Goal: Task Accomplishment & Management: Use online tool/utility

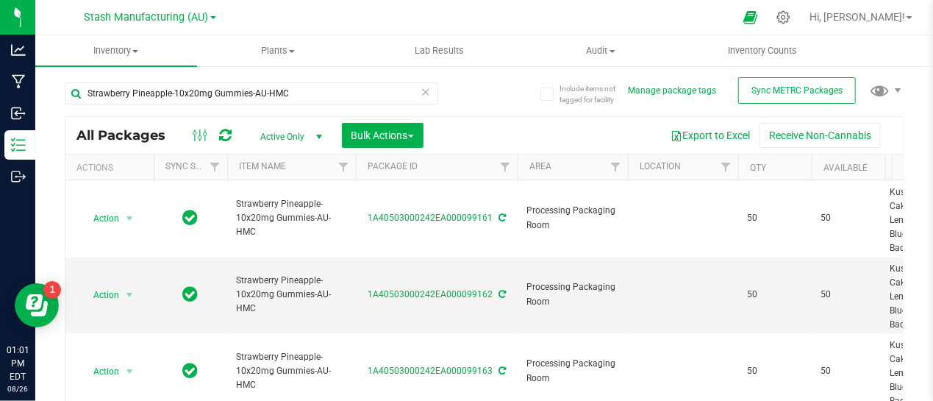
click at [420, 90] on icon at bounding box center [425, 91] width 10 height 18
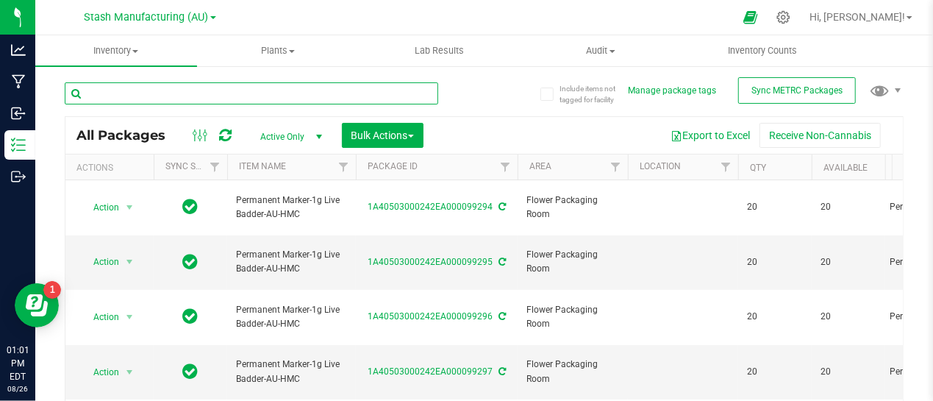
click at [331, 90] on input "text" at bounding box center [251, 93] width 373 height 22
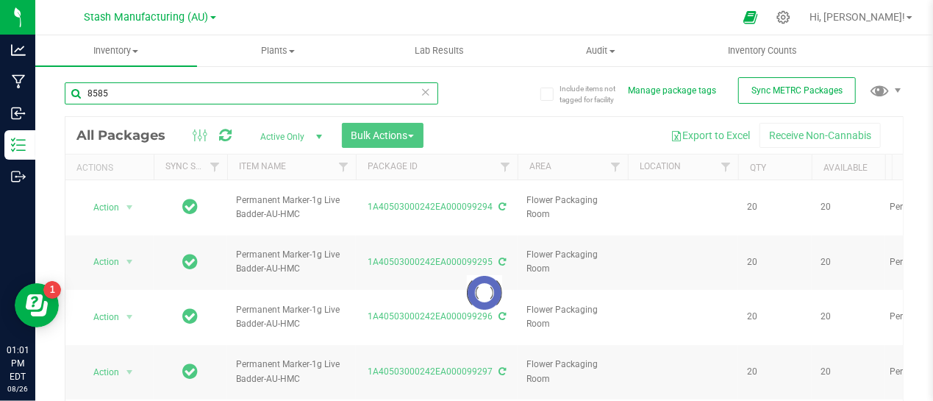
type input "85854"
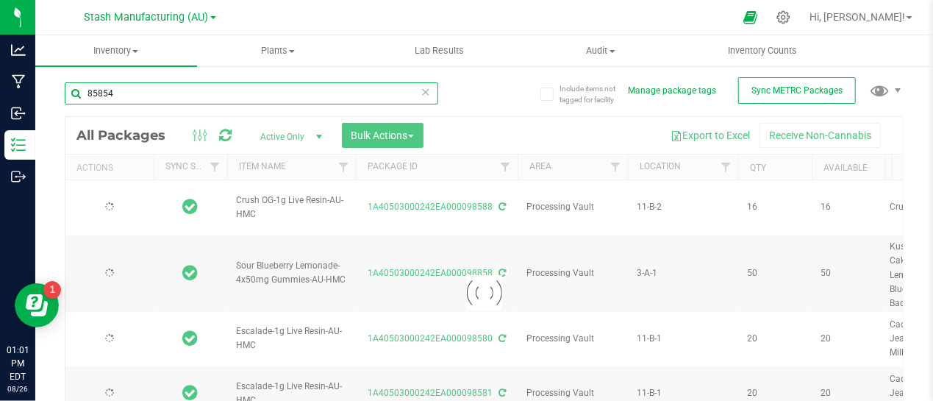
type input "[DATE]"
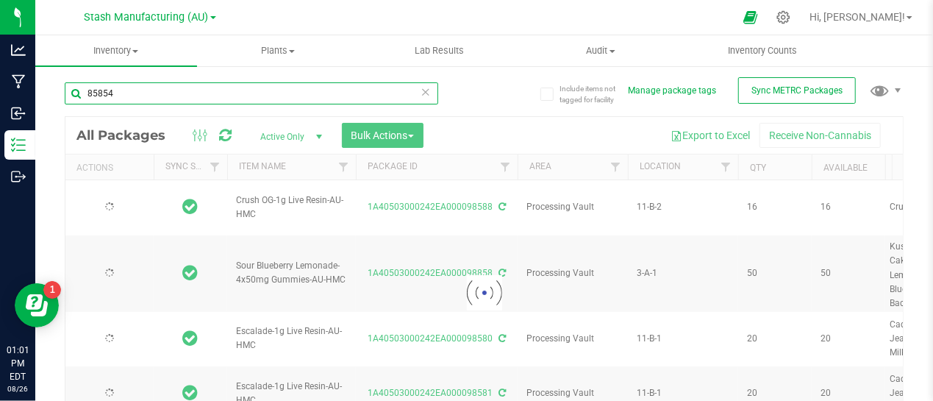
type input "[DATE]"
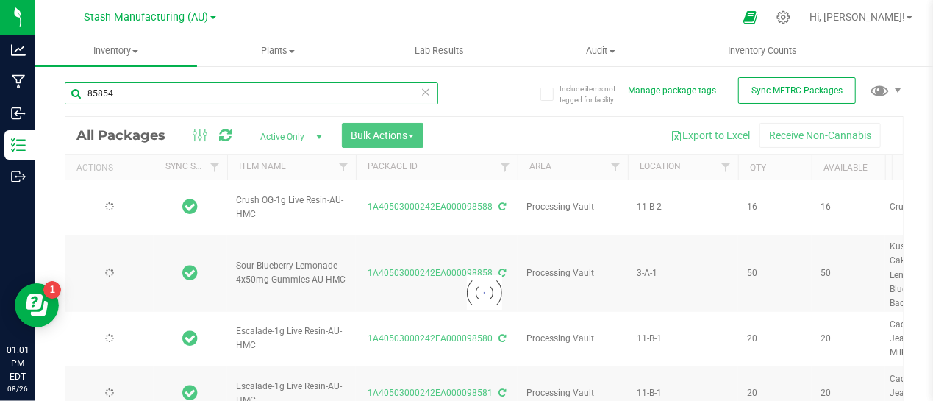
type input "[DATE]"
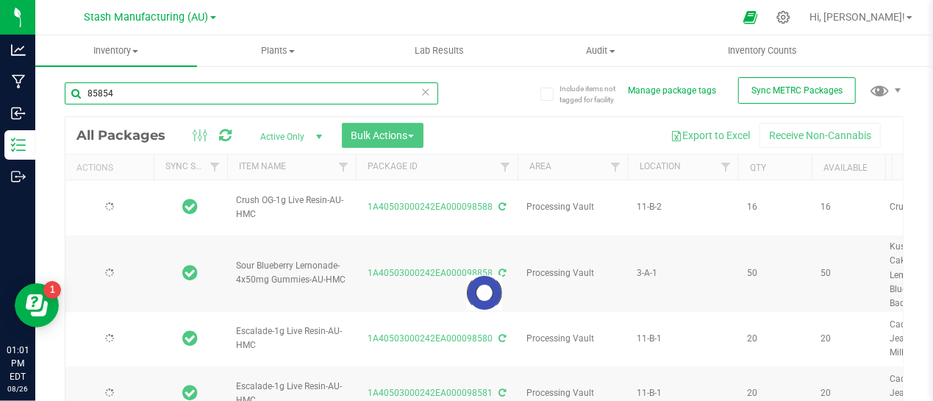
type input "[DATE]"
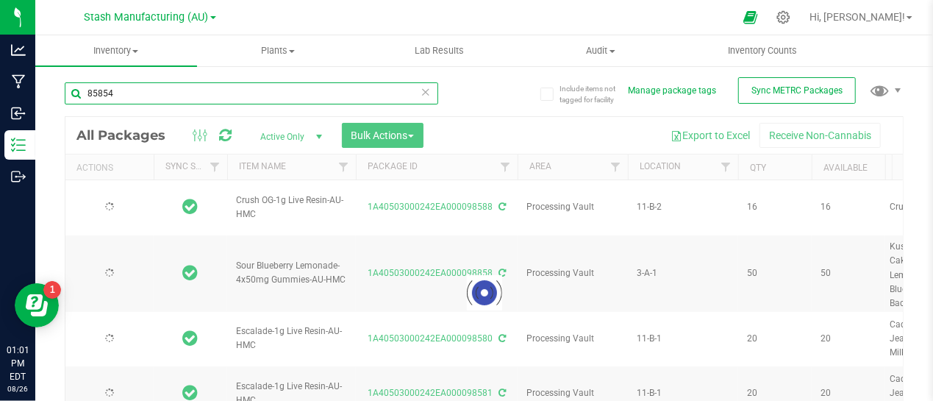
type input "[DATE]"
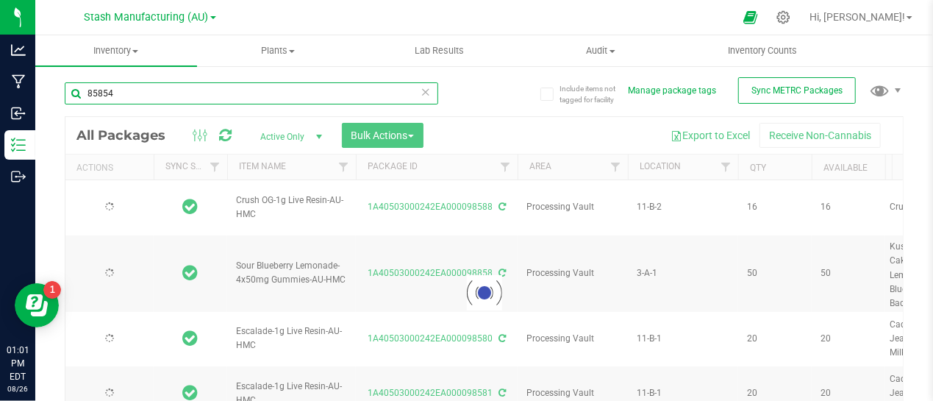
type input "[DATE]"
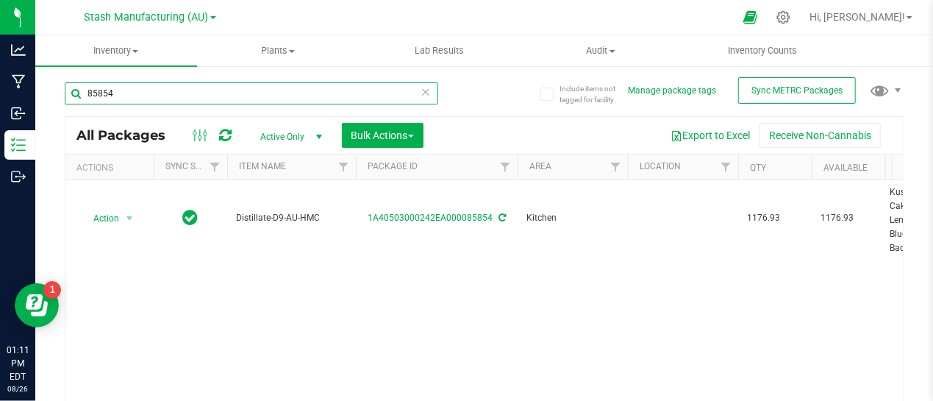
type input "85854"
